Goal: Find specific page/section: Find specific page/section

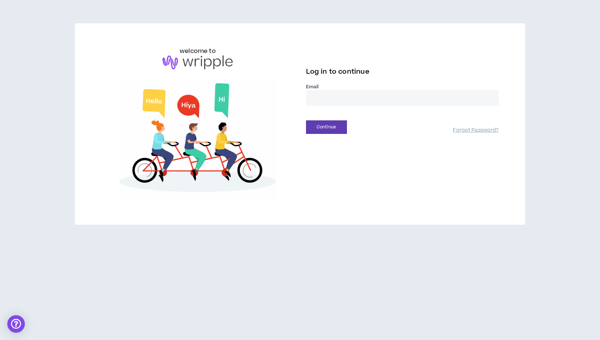
type input "**********"
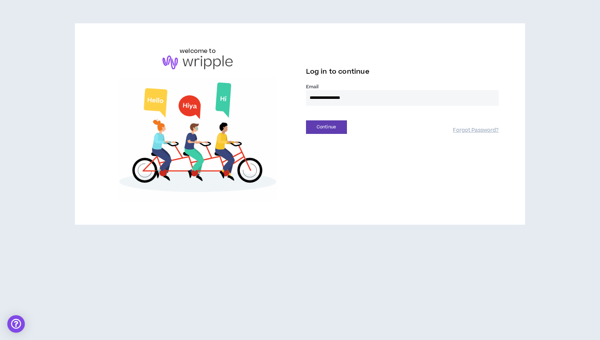
click at [326, 127] on button "Continue" at bounding box center [326, 127] width 41 height 14
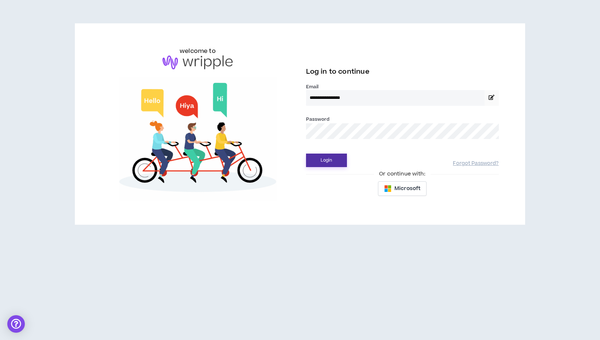
click at [326, 160] on button "Login" at bounding box center [326, 161] width 41 height 14
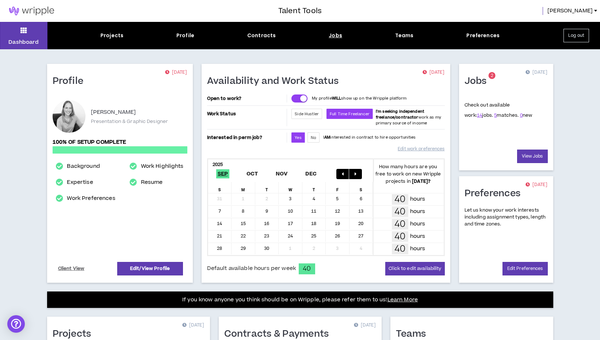
click at [332, 34] on div "Jobs" at bounding box center [335, 36] width 14 height 8
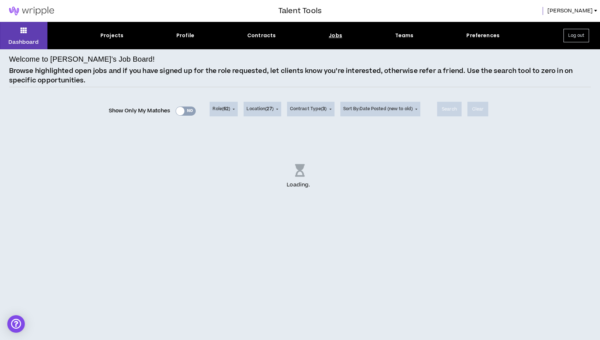
click at [181, 112] on div "Show Only My Matches Yes No" at bounding box center [152, 110] width 87 height 11
click at [180, 110] on div "Show Only My Matches Yes No" at bounding box center [152, 110] width 87 height 11
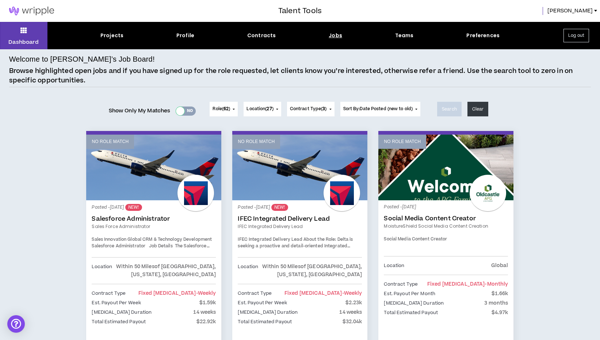
click at [180, 110] on div at bounding box center [180, 111] width 8 height 8
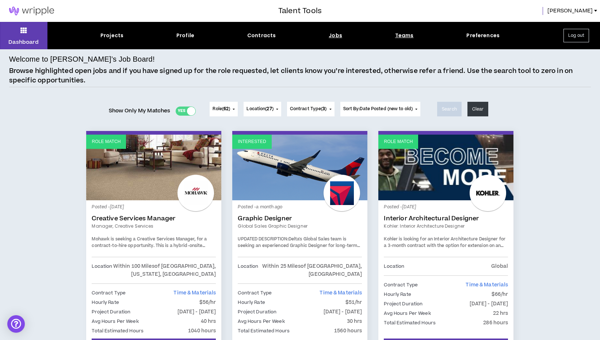
click at [405, 38] on div "Teams" at bounding box center [404, 36] width 19 height 8
